Goal: Transaction & Acquisition: Download file/media

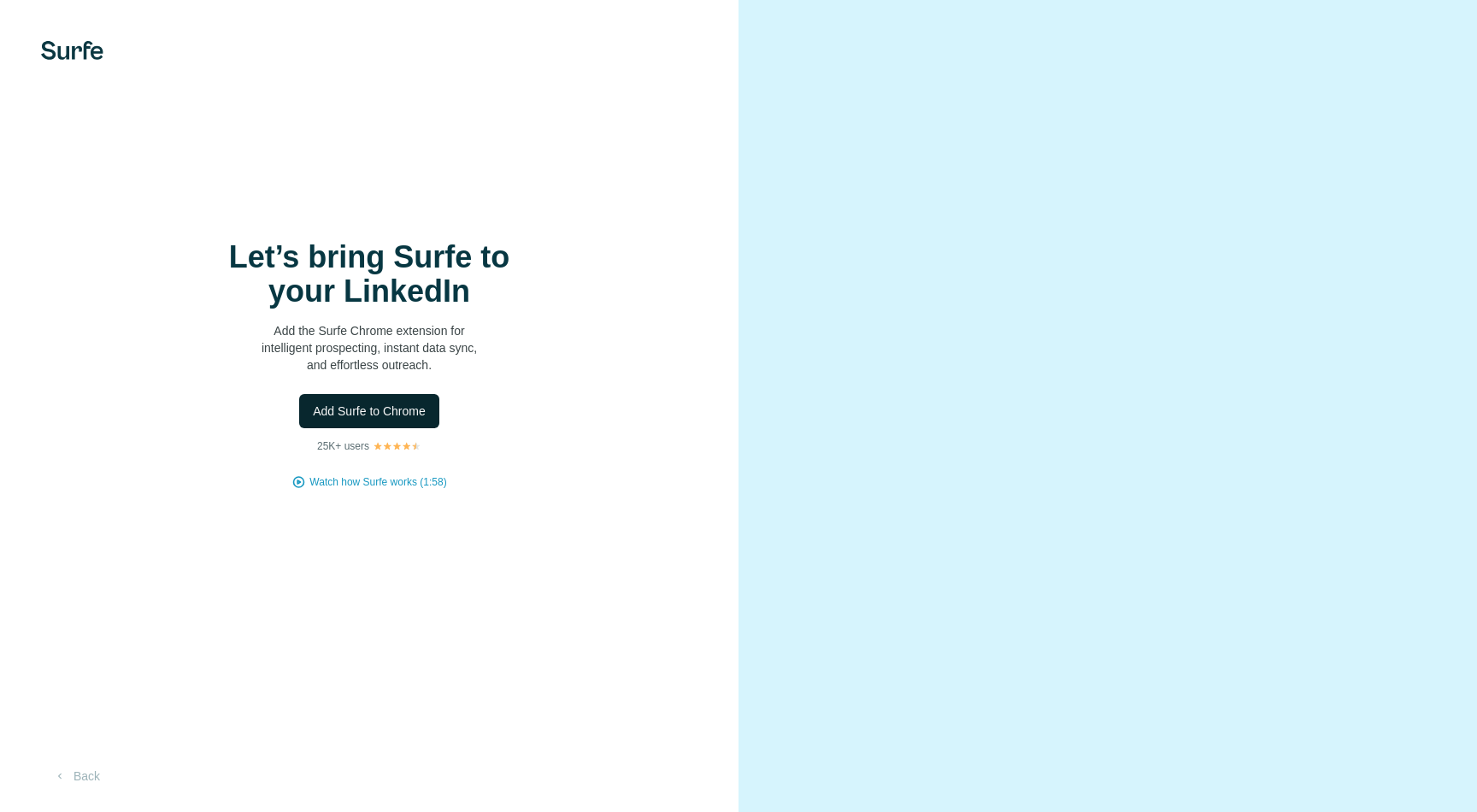
click at [395, 422] on button "Add Surfe to Chrome" at bounding box center [369, 410] width 140 height 34
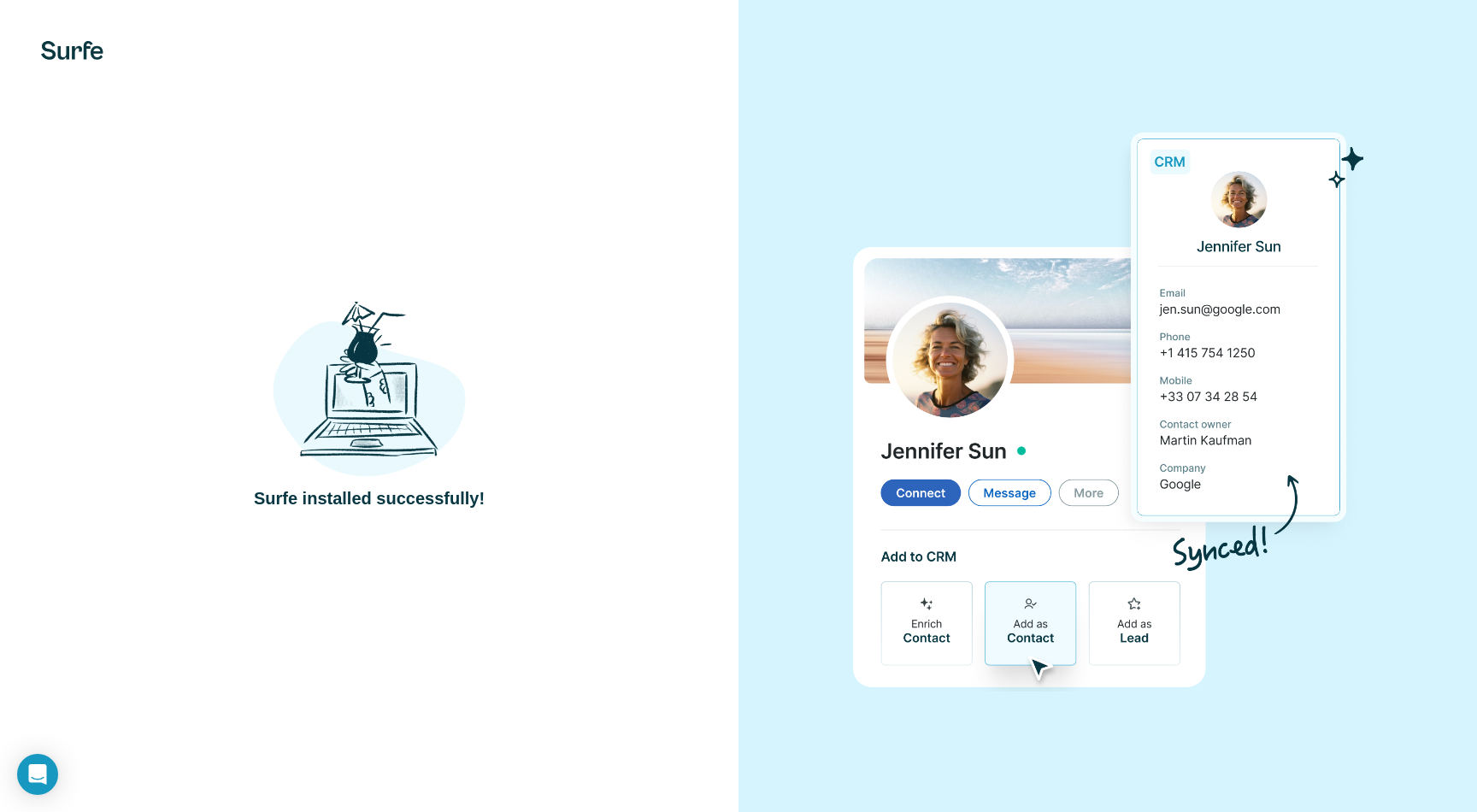
click at [540, 391] on div "Surfe installed successfully!" at bounding box center [369, 406] width 670 height 210
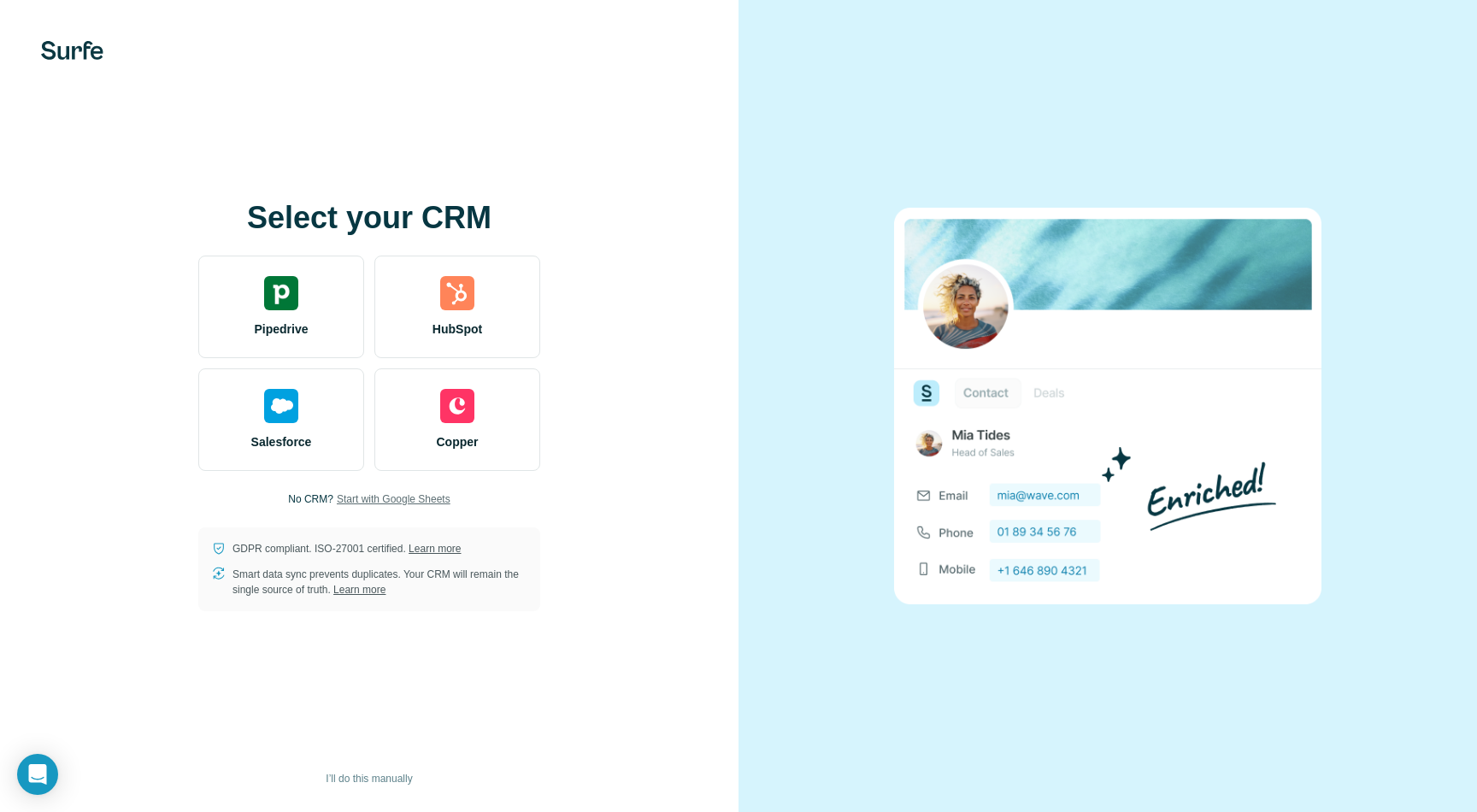
click at [409, 498] on span "Start with Google Sheets" at bounding box center [394, 499] width 114 height 16
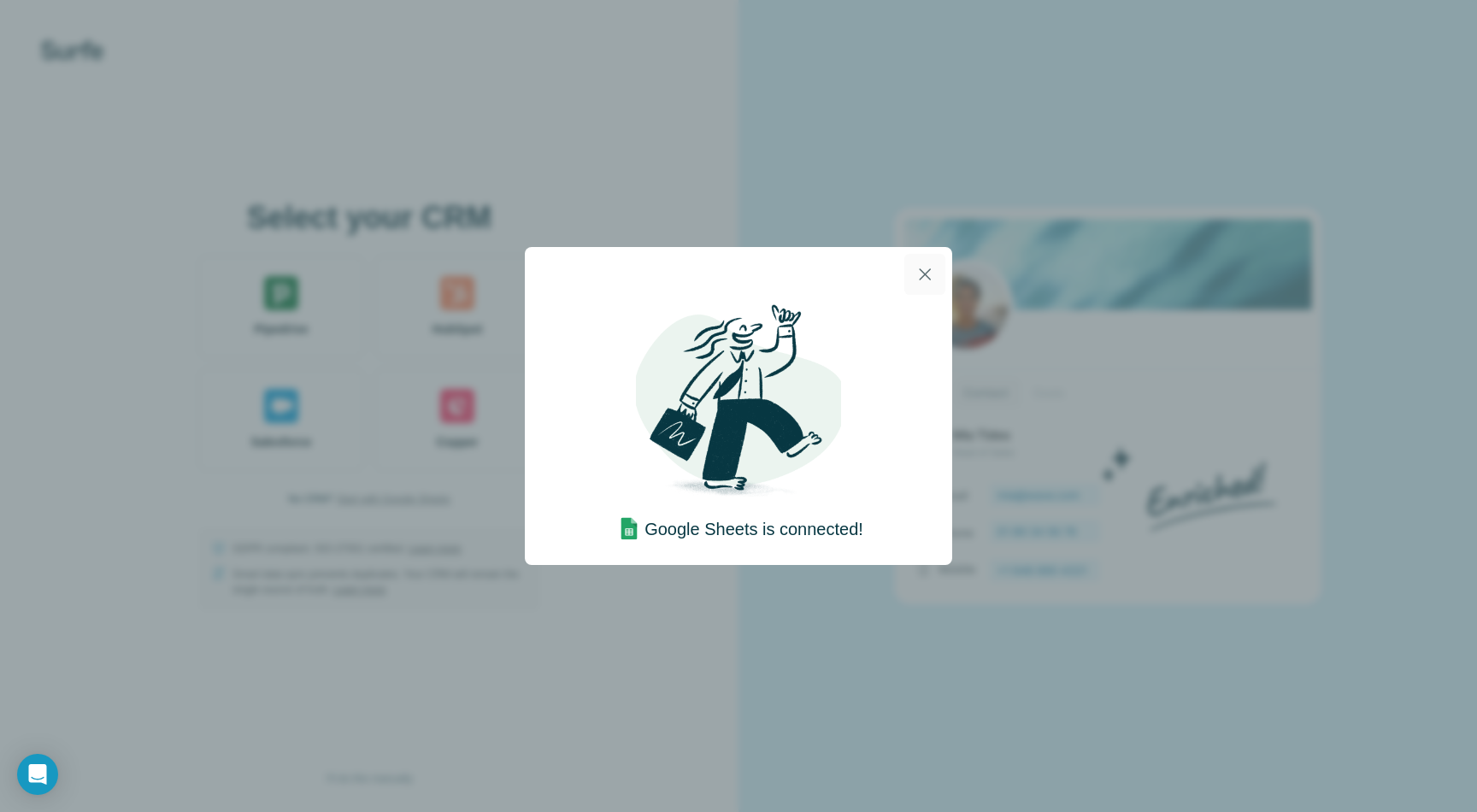
click at [921, 272] on icon "button" at bounding box center [924, 273] width 20 height 20
